Goal: Information Seeking & Learning: Learn about a topic

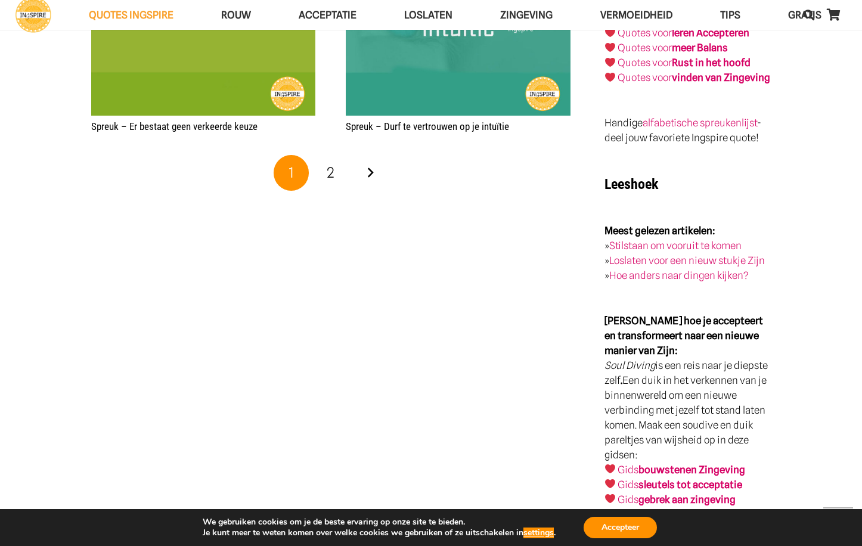
scroll to position [2195, 0]
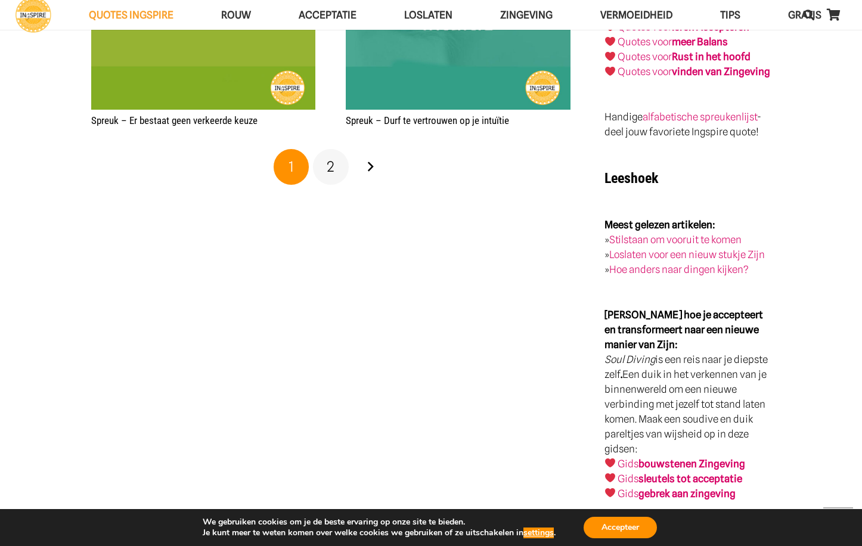
click at [333, 169] on span "2" at bounding box center [331, 166] width 8 height 17
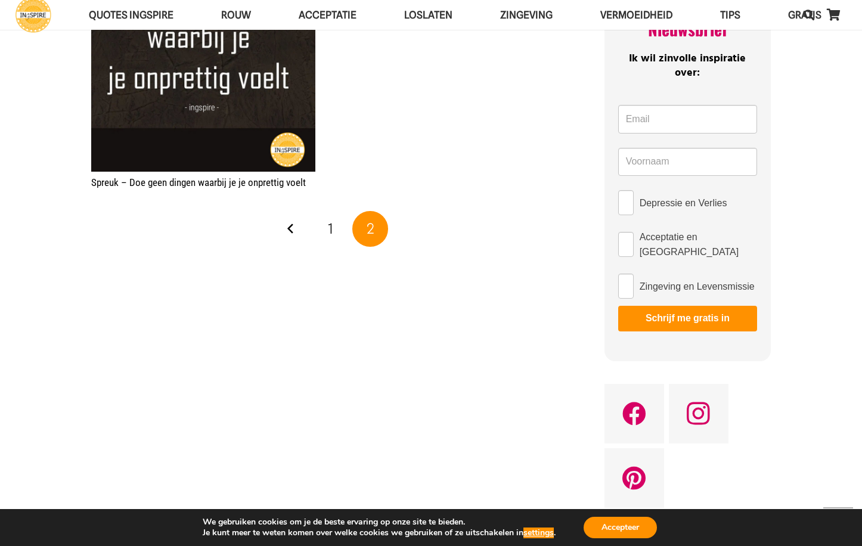
scroll to position [681, 0]
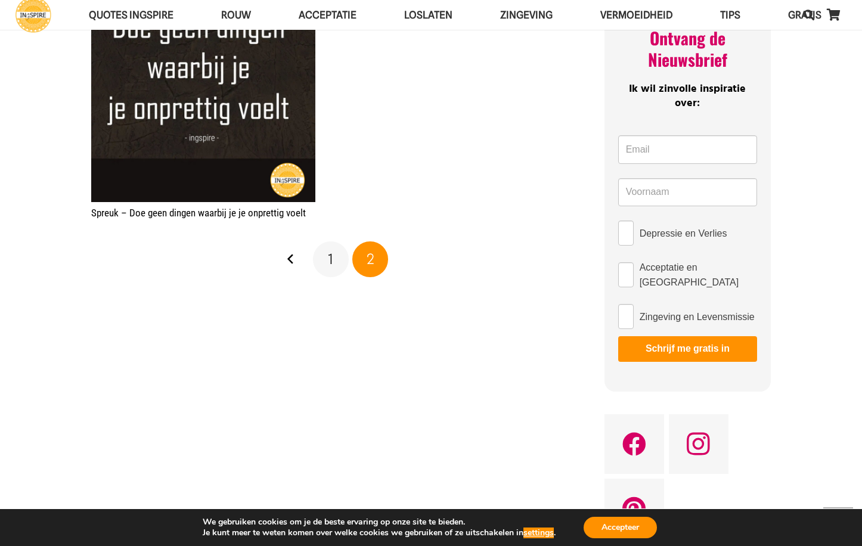
click at [329, 262] on span "1" at bounding box center [330, 258] width 5 height 17
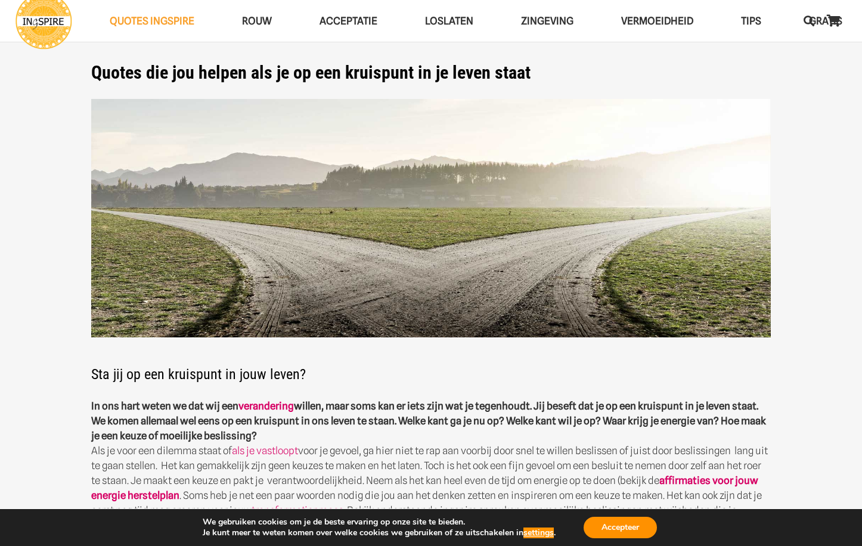
drag, startPoint x: 519, startPoint y: 64, endPoint x: 483, endPoint y: 75, distance: 37.4
click at [483, 75] on h1 "Quotes die jou helpen als je op een kruispunt in je leven staat" at bounding box center [431, 72] width 680 height 21
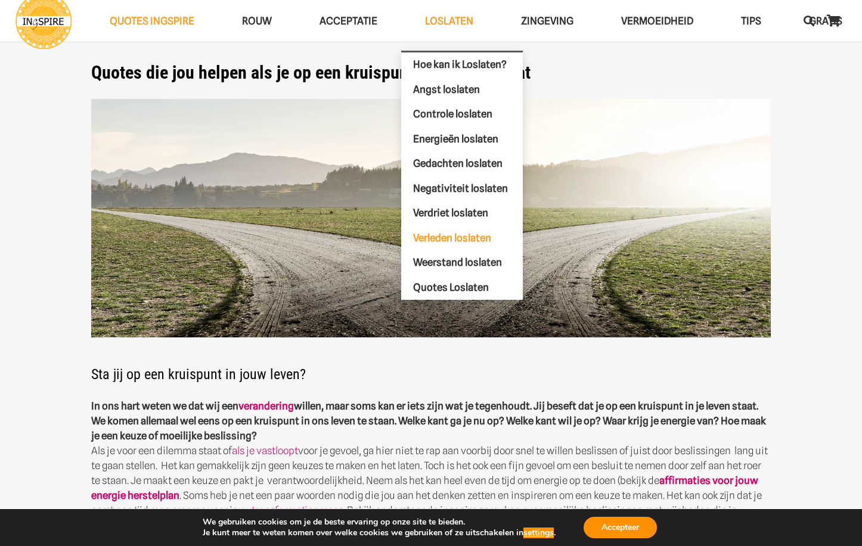
click at [459, 240] on span "Verleden loslaten" at bounding box center [452, 237] width 78 height 12
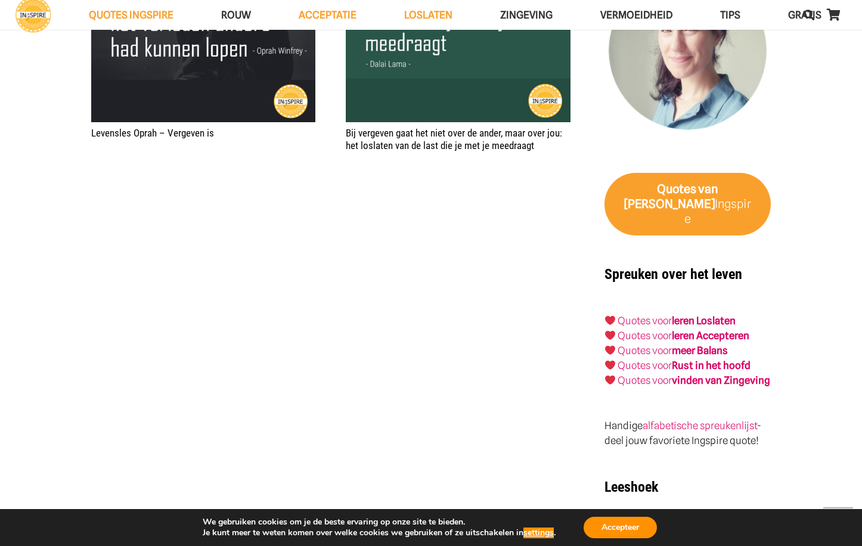
scroll to position [2204, 0]
